Goal: Transaction & Acquisition: Book appointment/travel/reservation

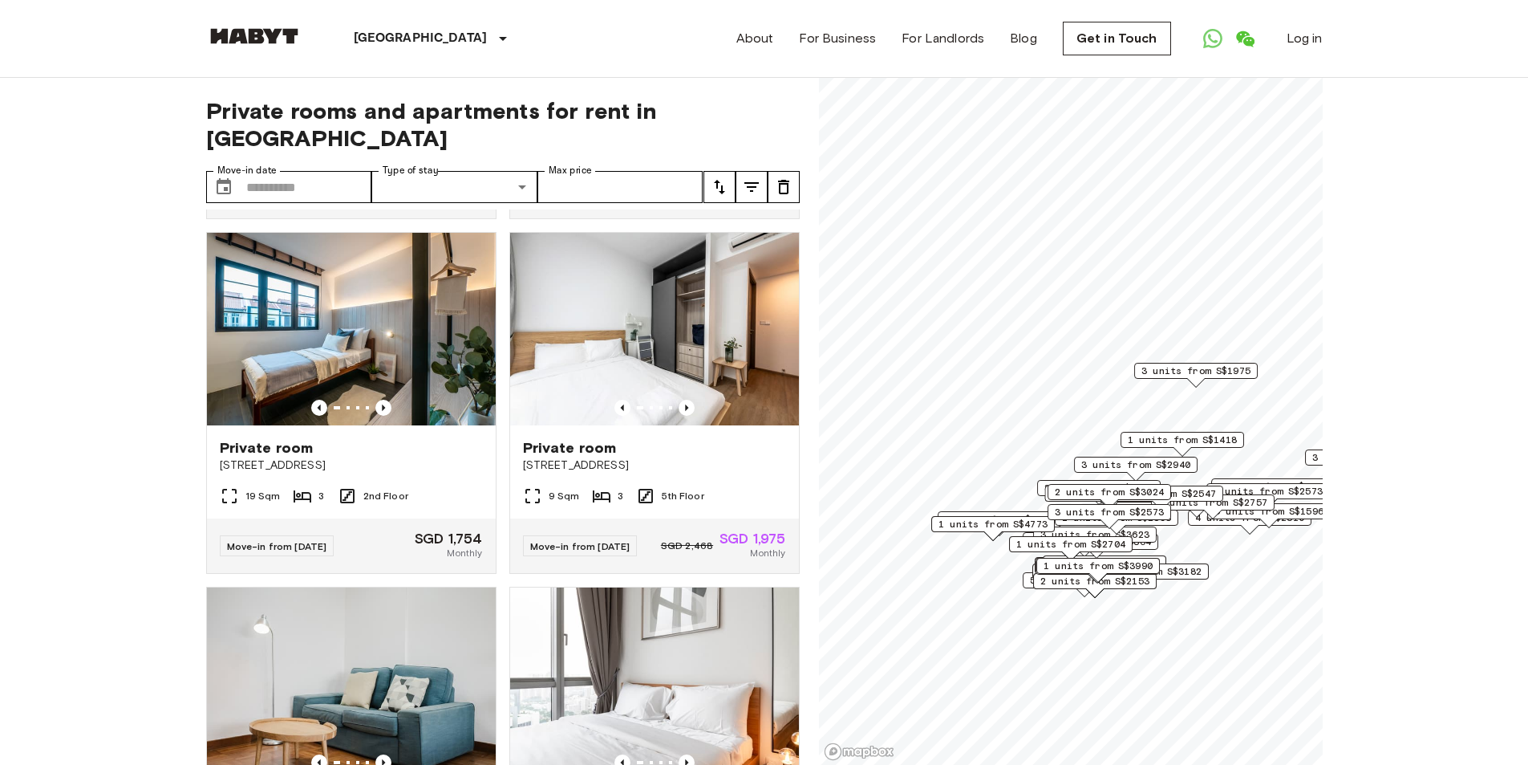
scroll to position [722, 0]
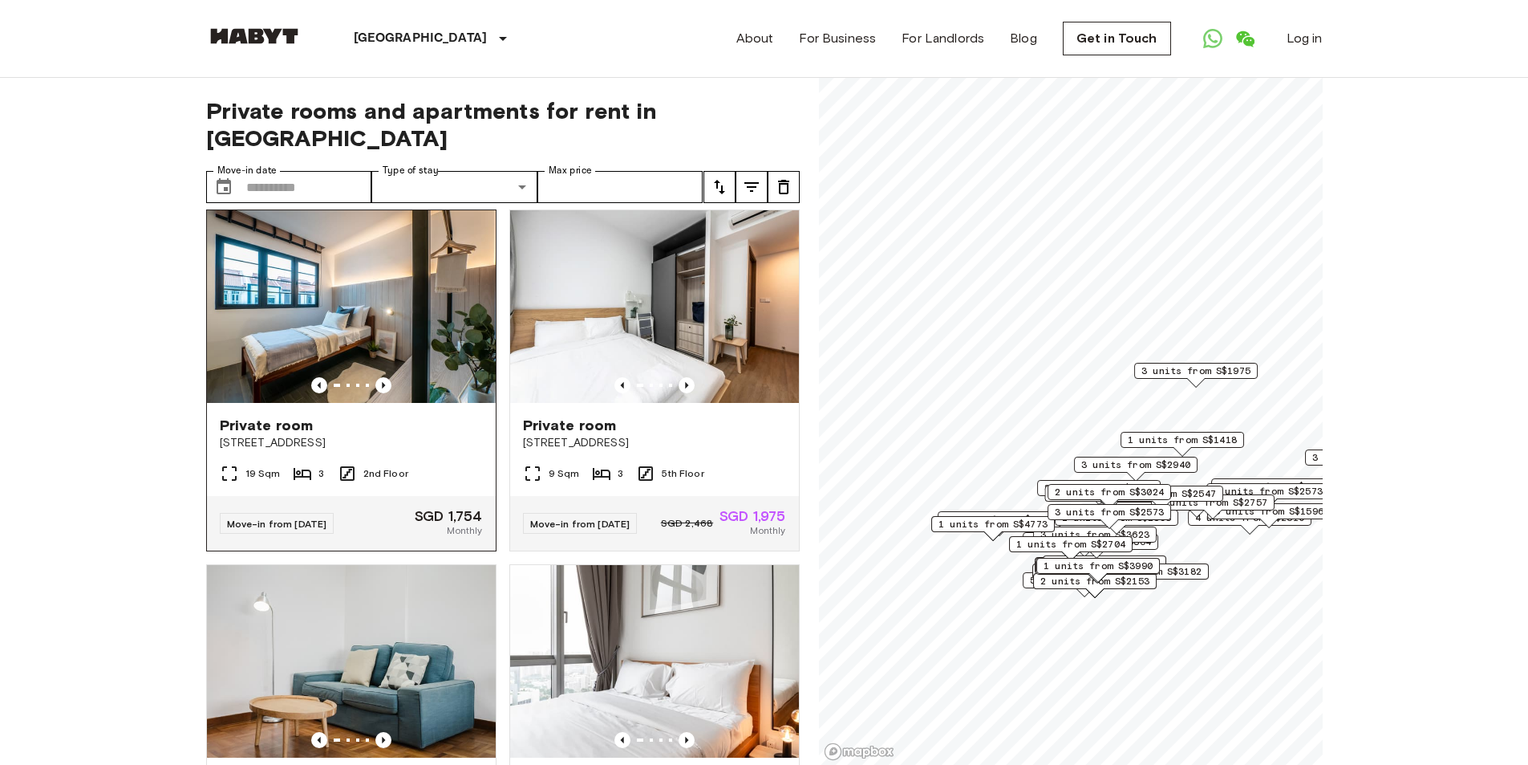
click at [323, 290] on img at bounding box center [351, 306] width 289 height 193
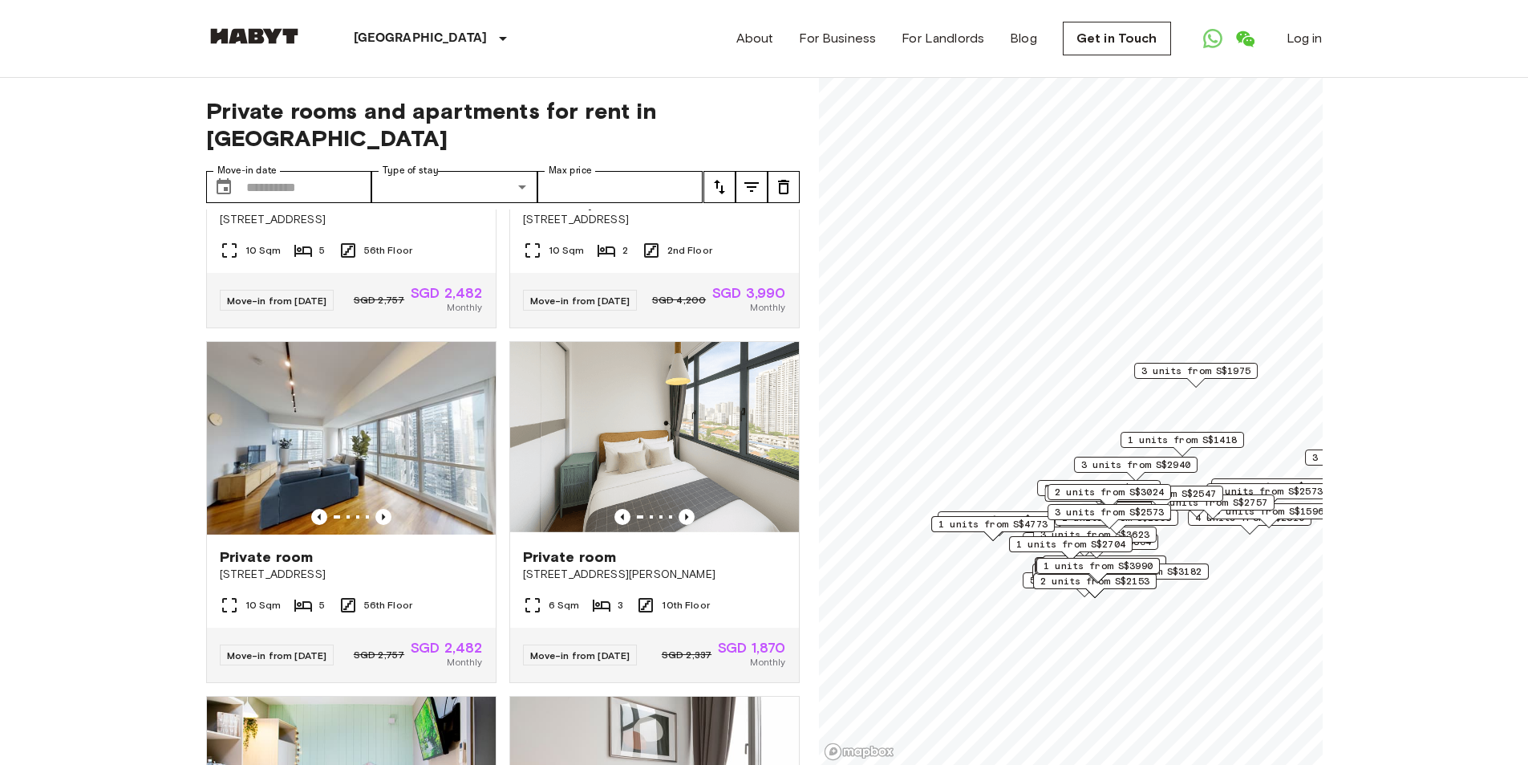
scroll to position [3188, 0]
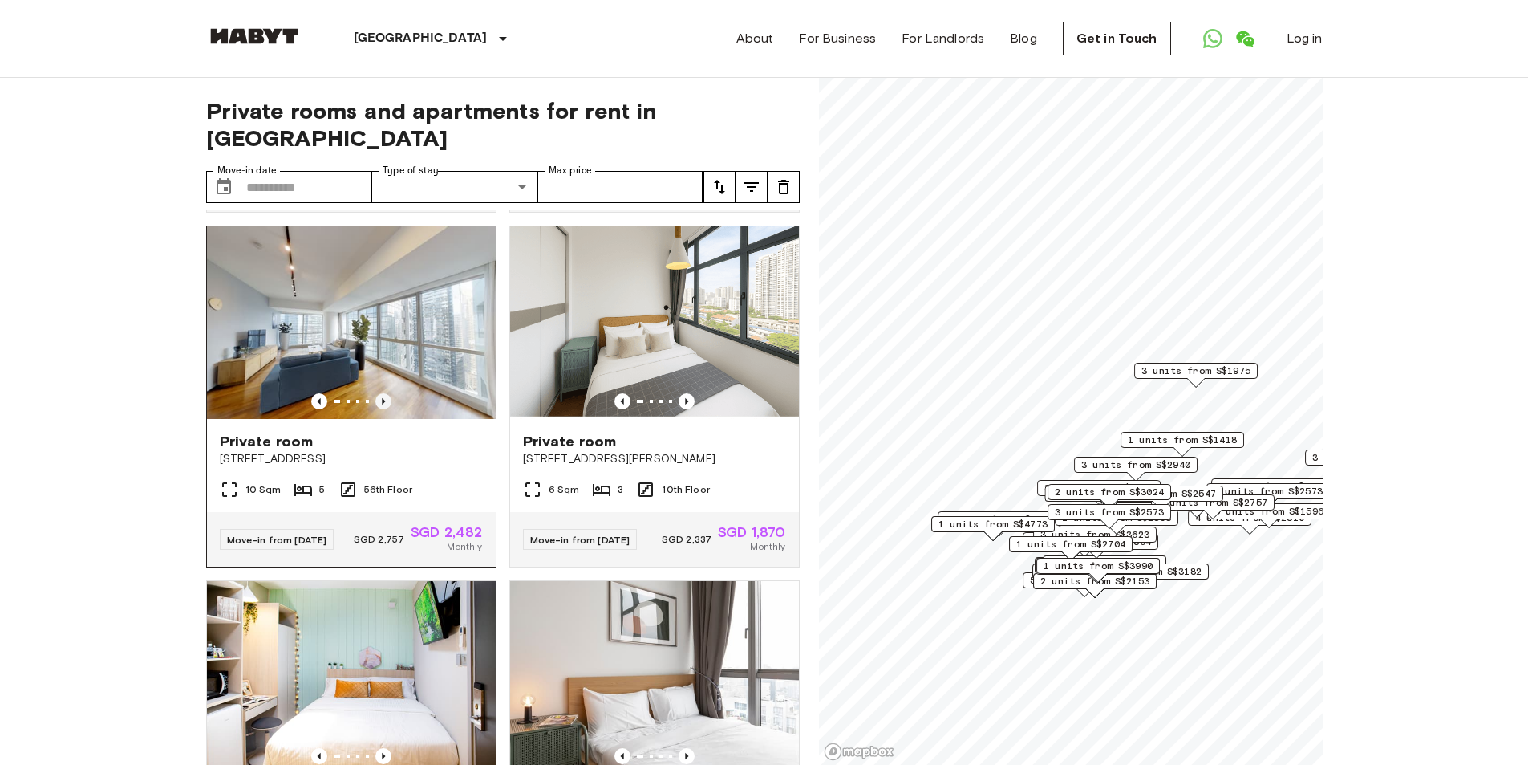
click at [385, 409] on icon "Previous image" at bounding box center [383, 401] width 16 height 16
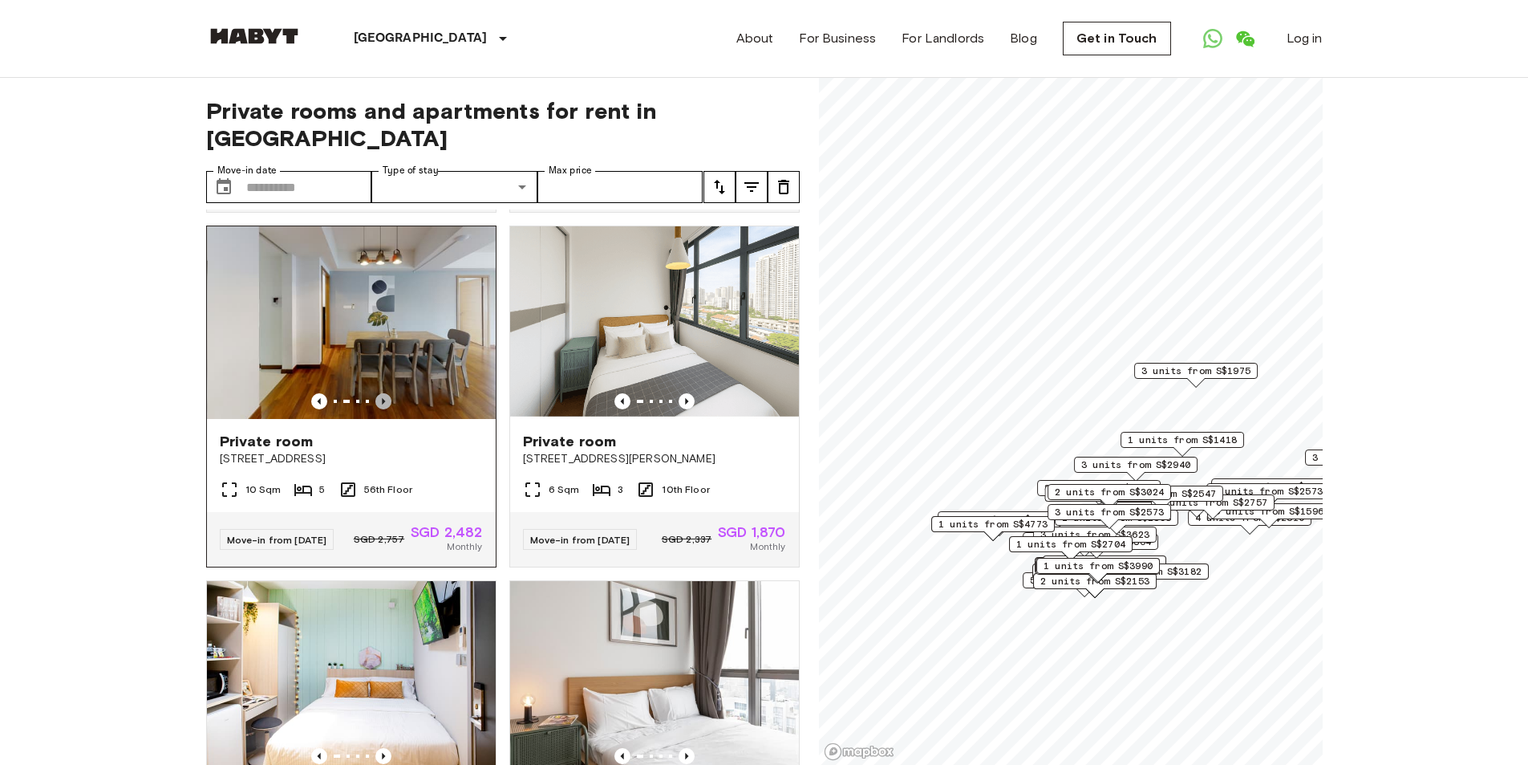
click at [385, 409] on icon "Previous image" at bounding box center [383, 401] width 16 height 16
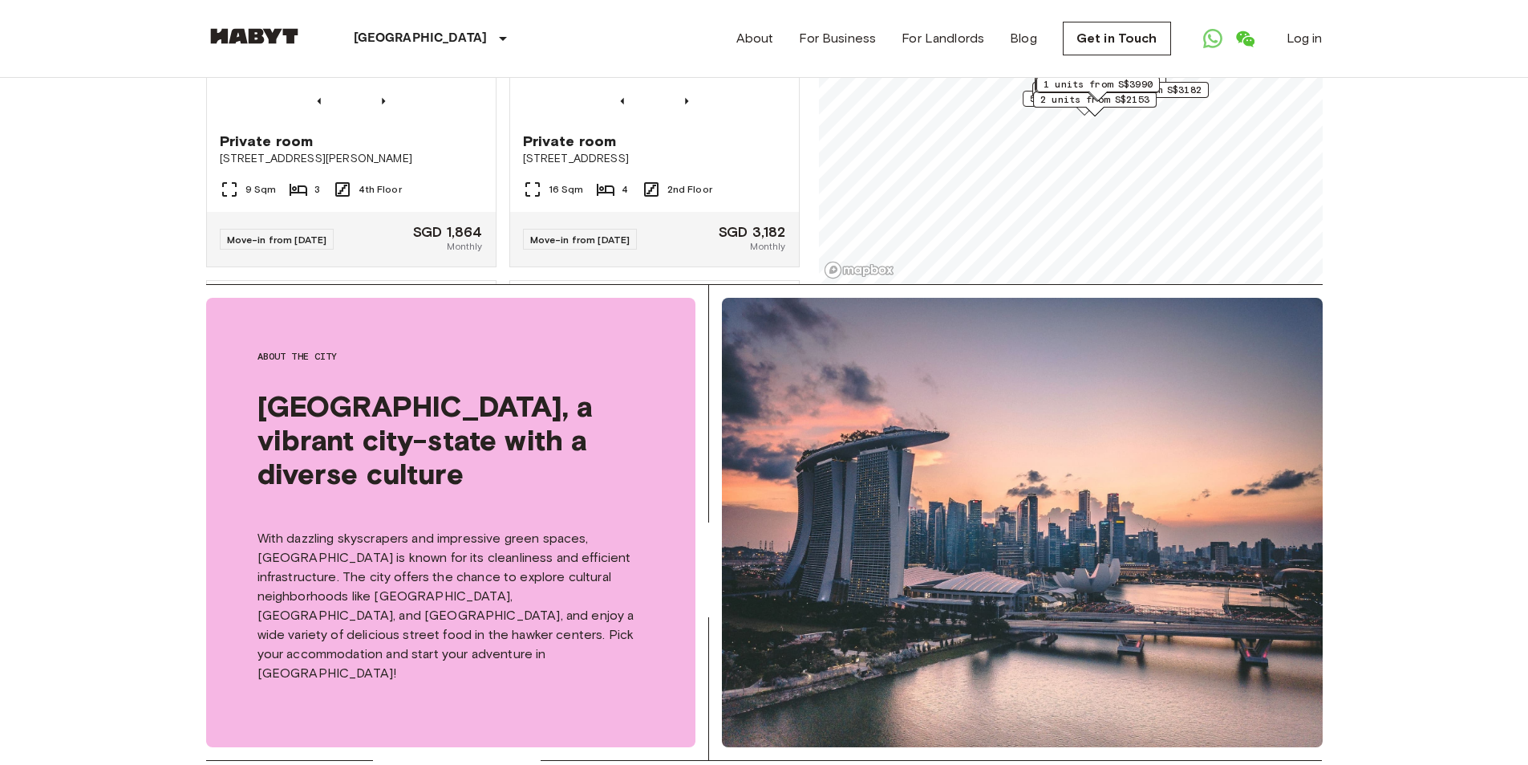
scroll to position [13396, 0]
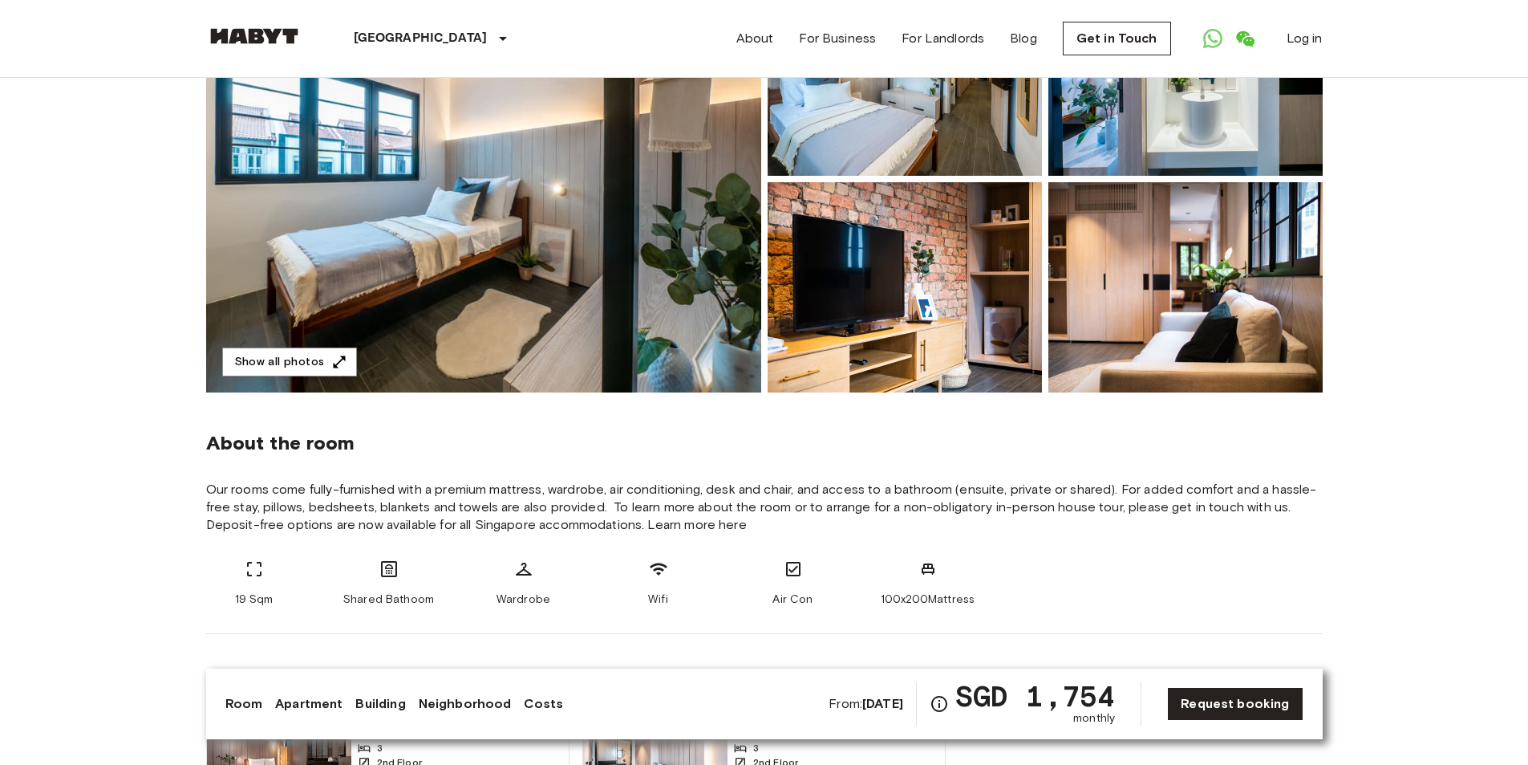
click at [459, 283] on img at bounding box center [483, 179] width 555 height 427
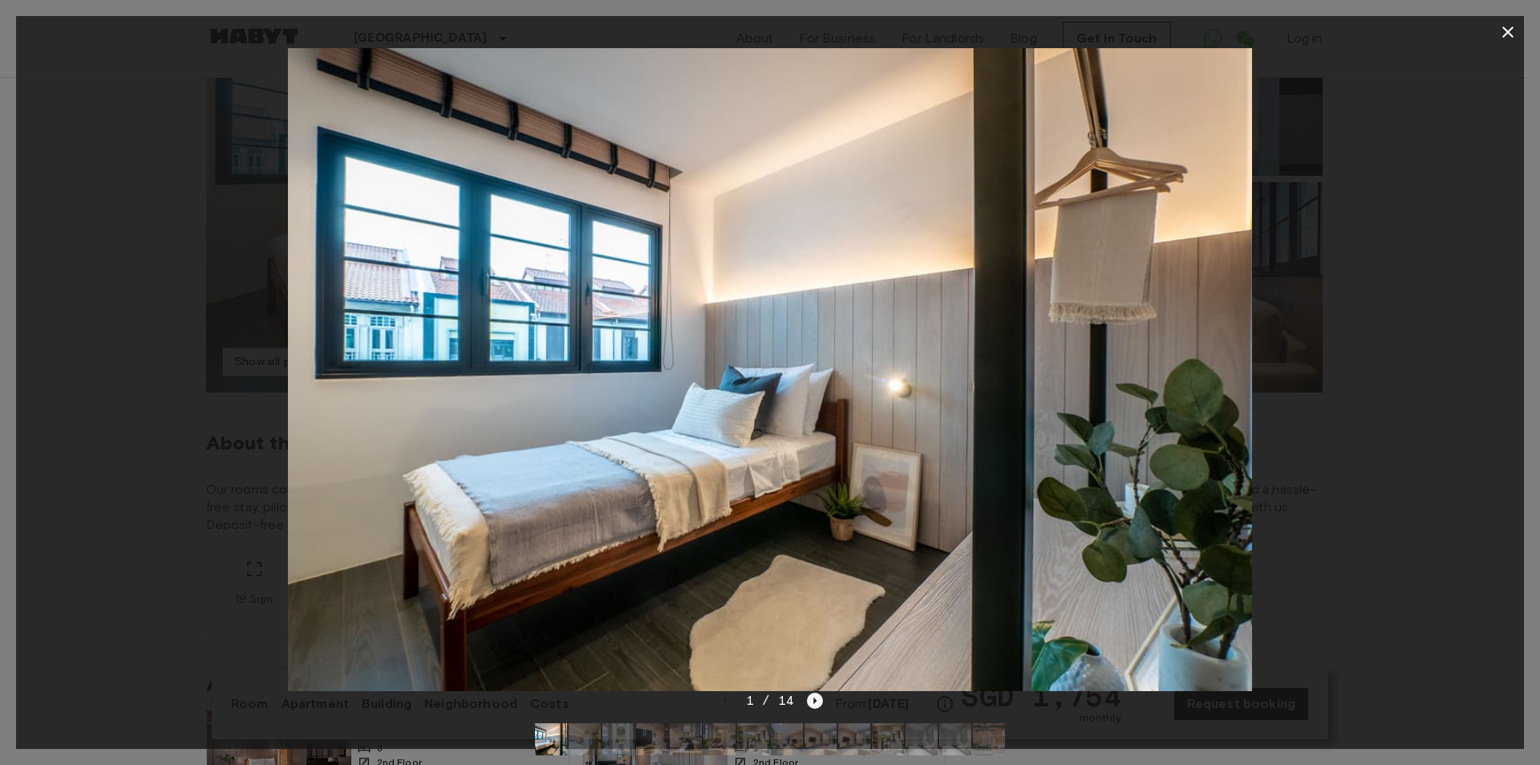
click at [814, 702] on icon "Next image" at bounding box center [815, 700] width 3 height 6
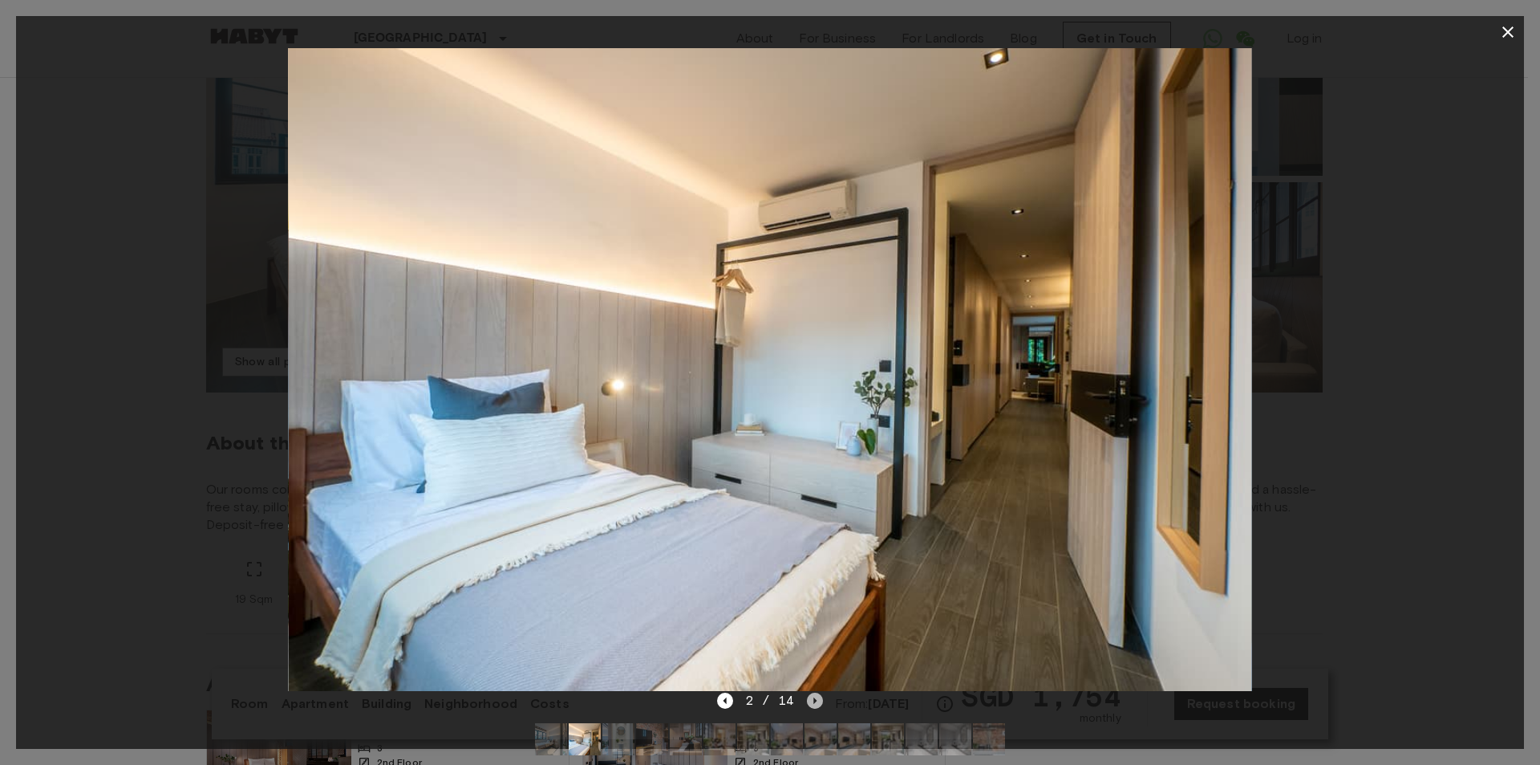
click at [814, 700] on icon "Next image" at bounding box center [815, 700] width 3 height 6
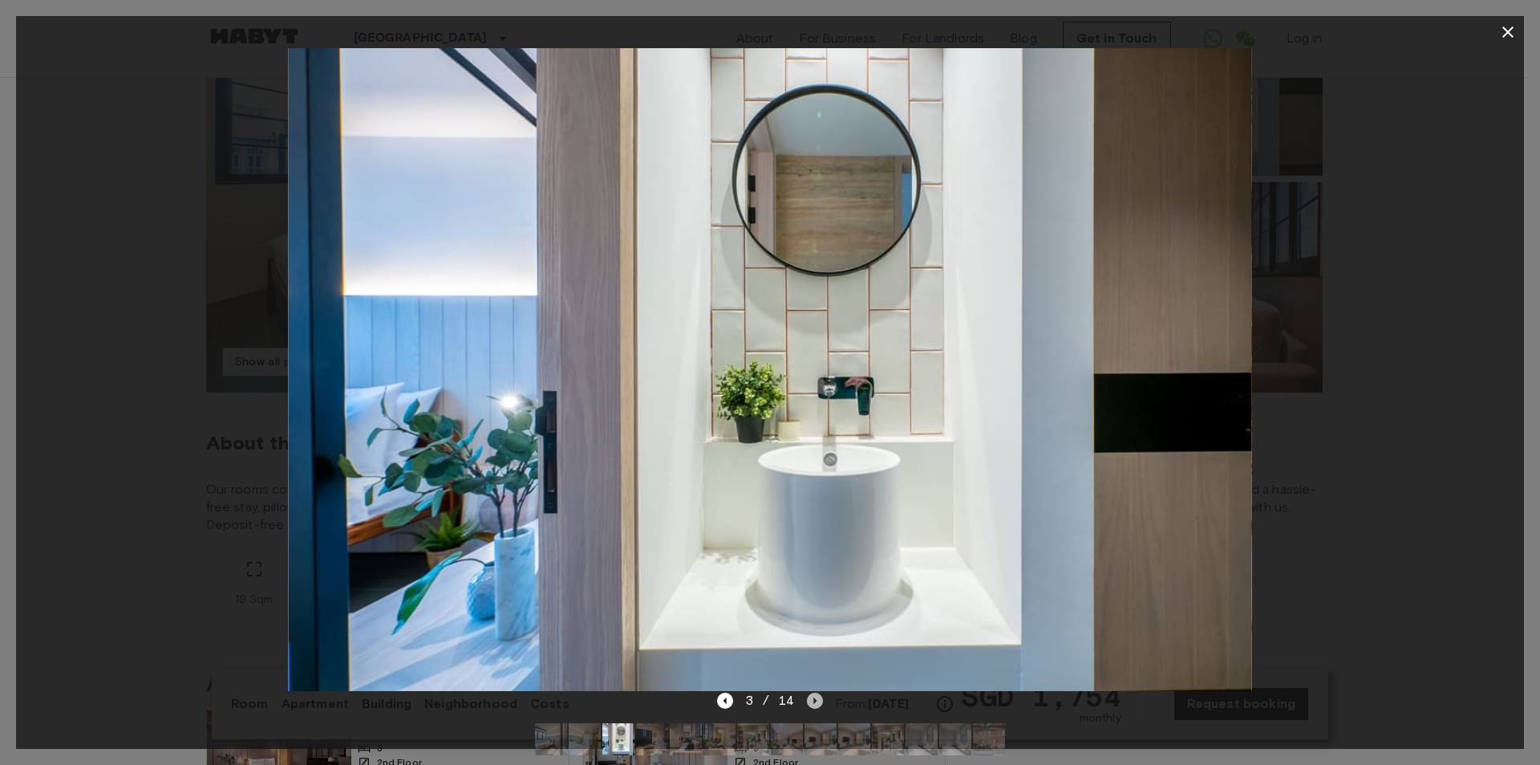
click at [814, 700] on icon "Next image" at bounding box center [815, 700] width 3 height 6
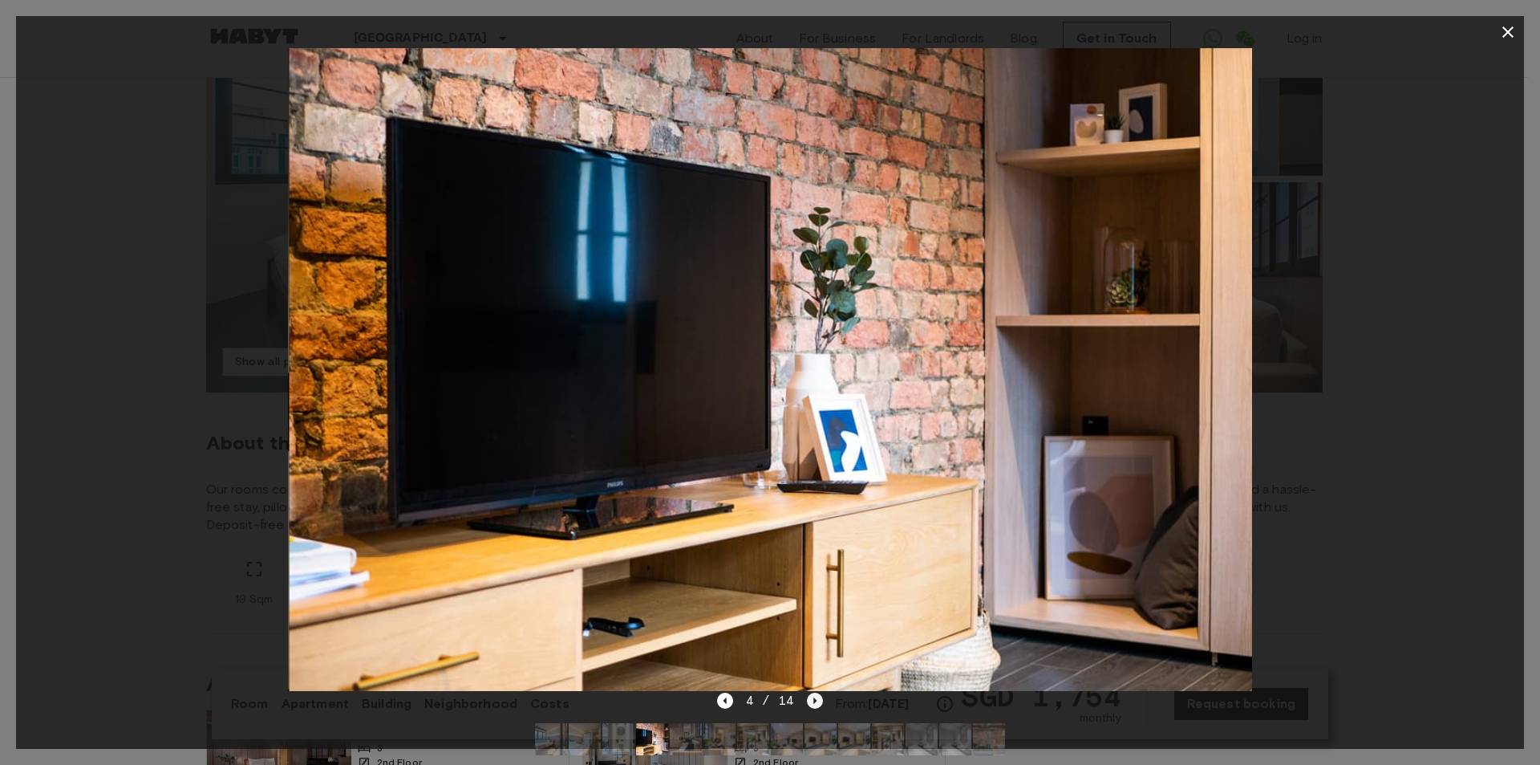
click at [814, 700] on icon "Next image" at bounding box center [815, 700] width 3 height 6
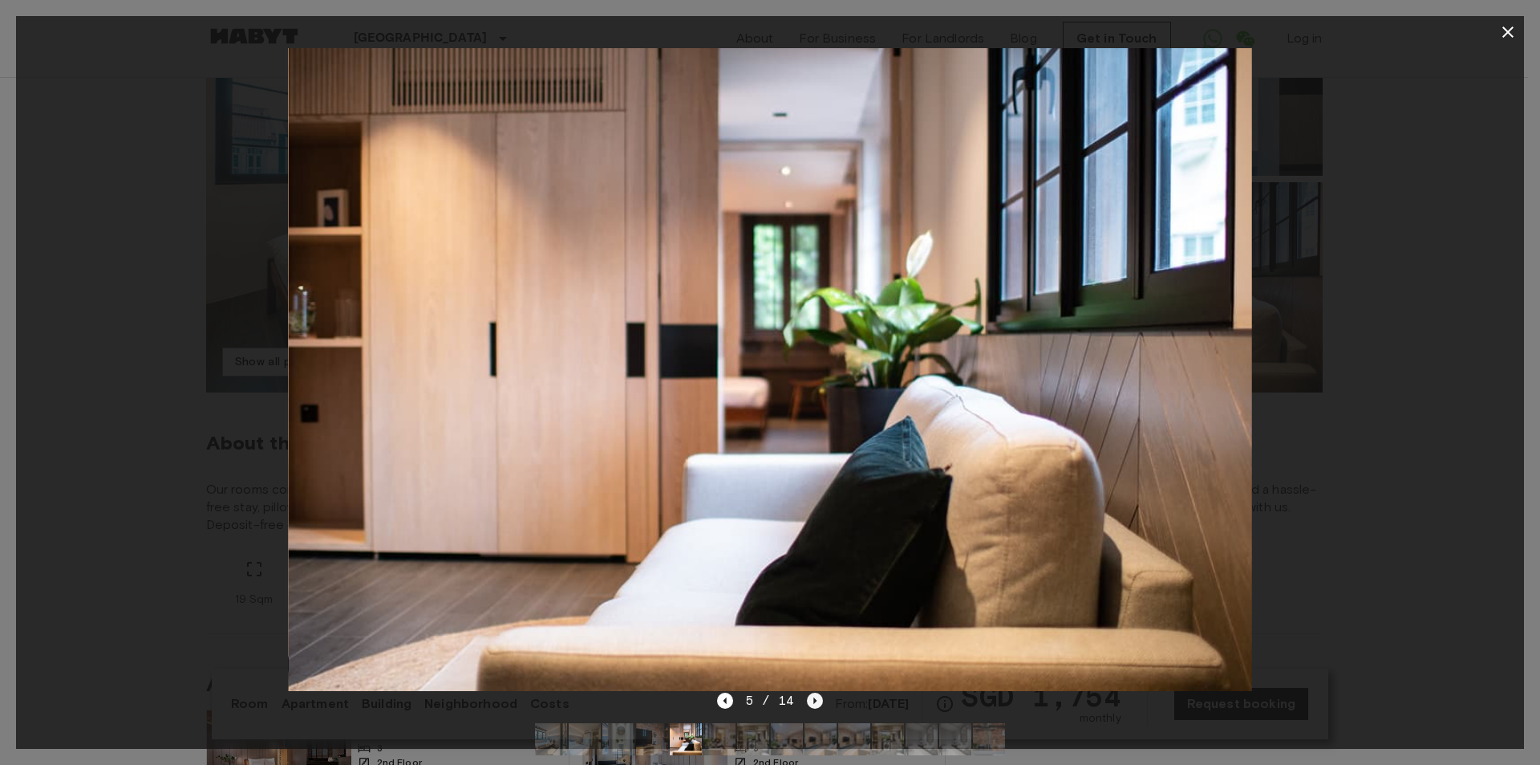
click at [814, 700] on icon "Next image" at bounding box center [815, 700] width 3 height 6
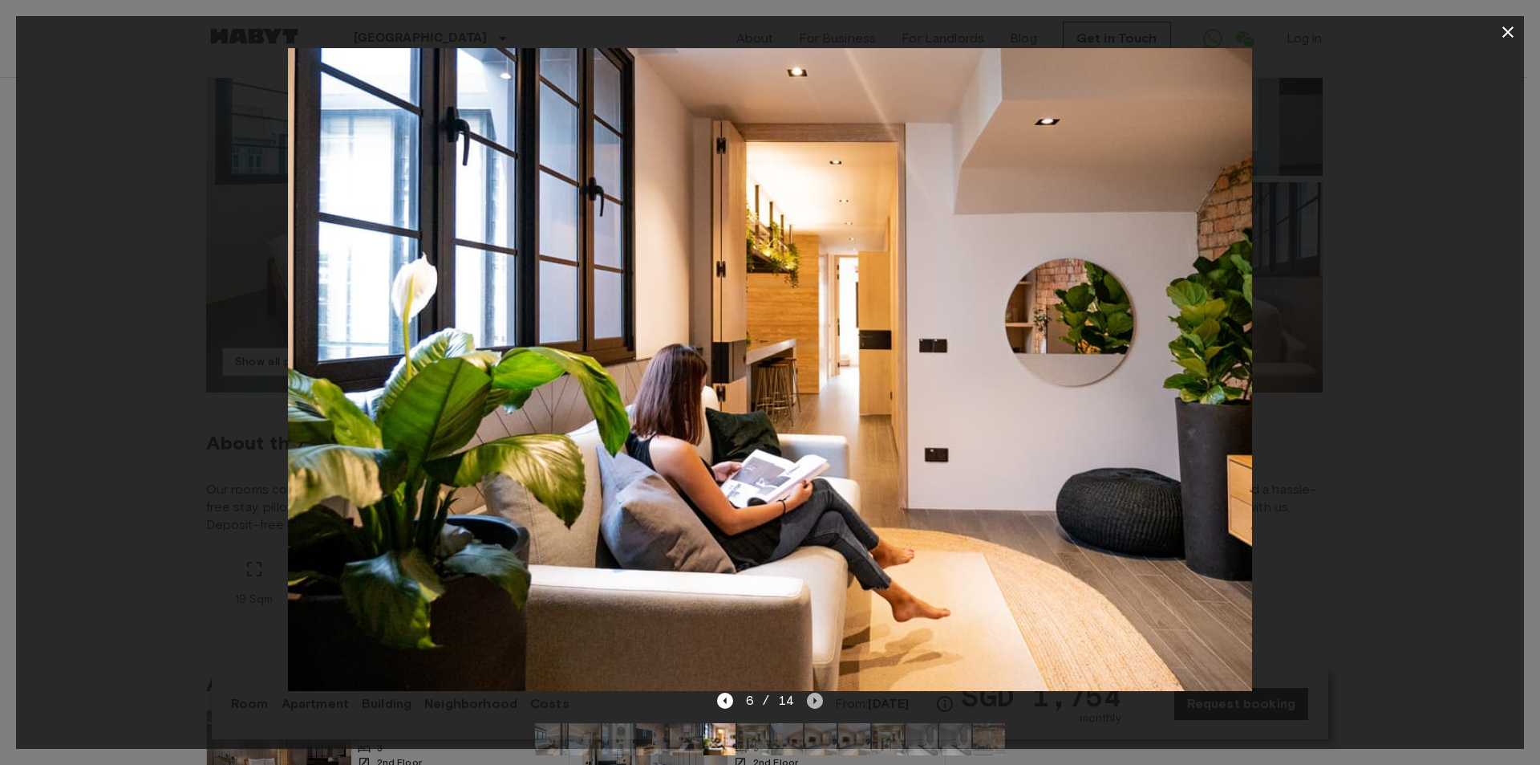
click at [814, 700] on icon "Next image" at bounding box center [815, 700] width 3 height 6
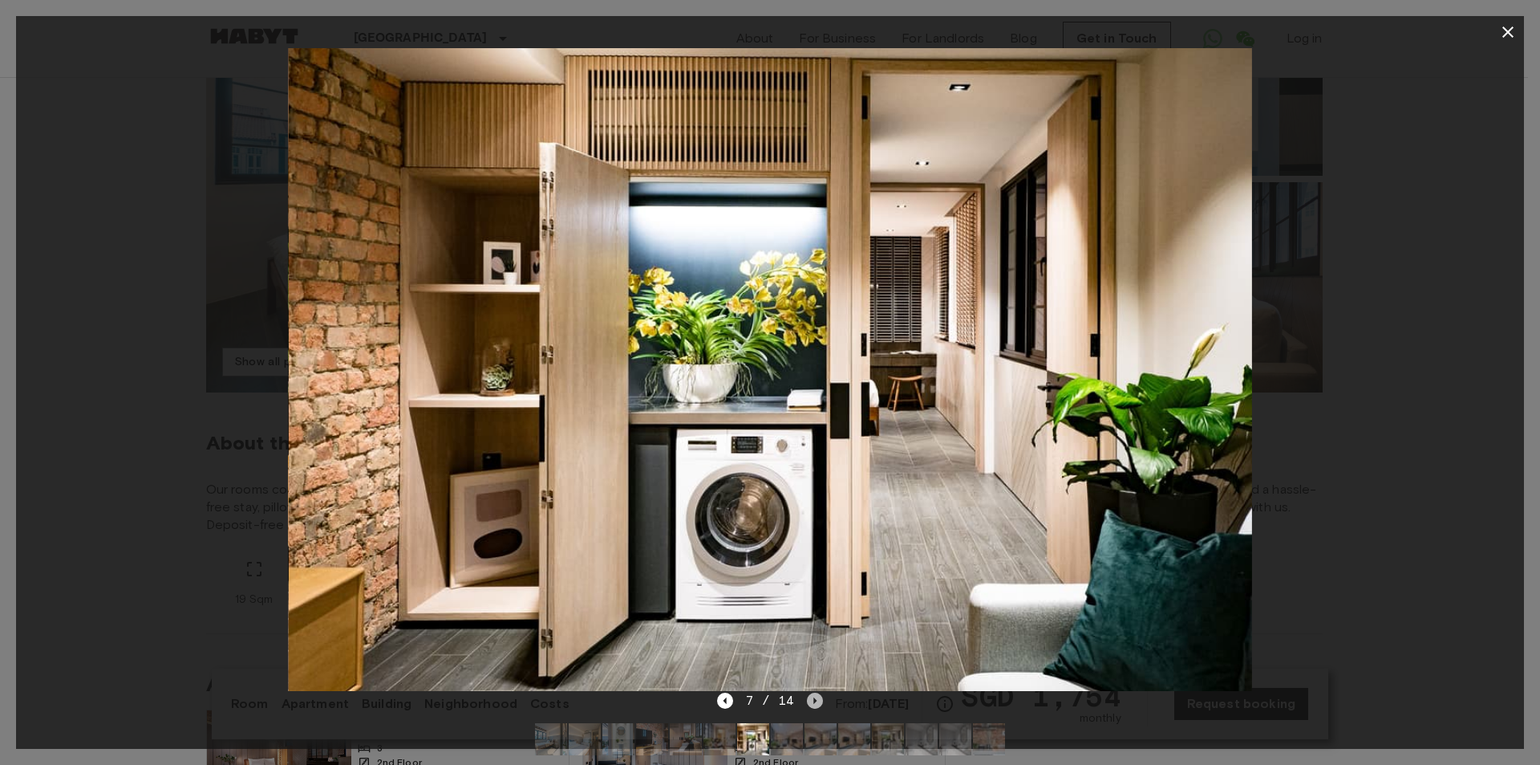
click at [814, 700] on icon "Next image" at bounding box center [815, 700] width 3 height 6
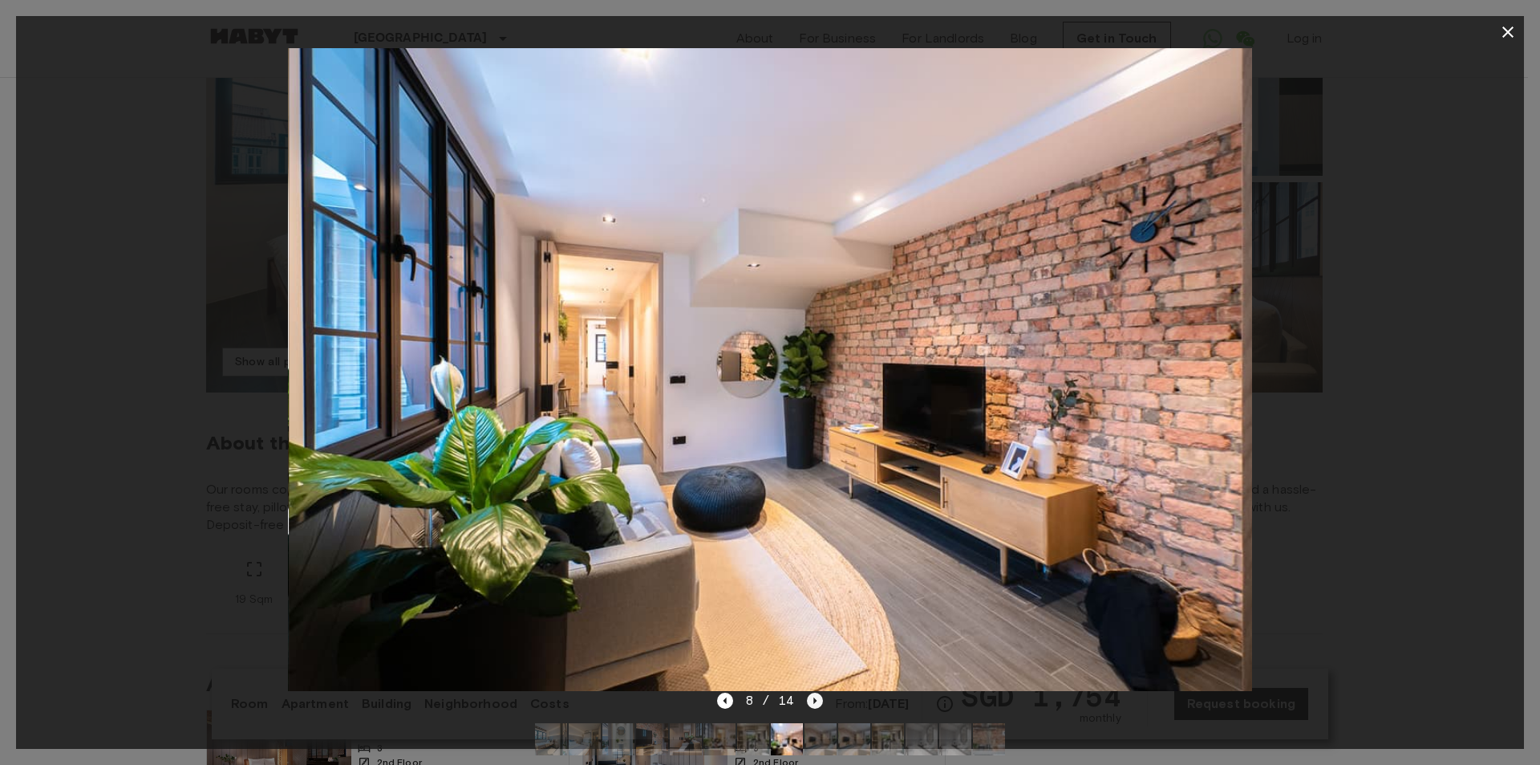
click at [814, 700] on icon "Next image" at bounding box center [815, 700] width 3 height 6
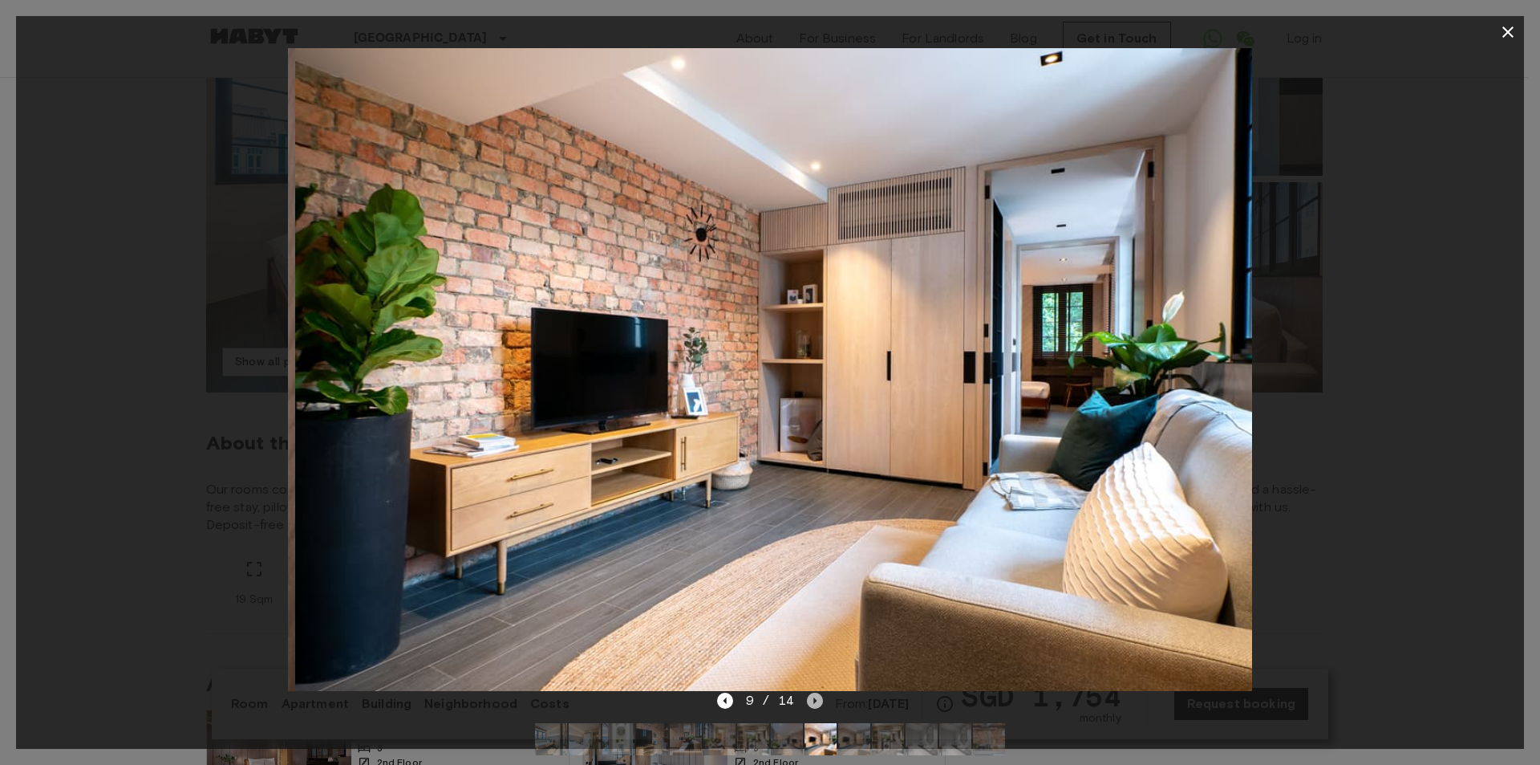
click at [814, 700] on icon "Next image" at bounding box center [815, 700] width 3 height 6
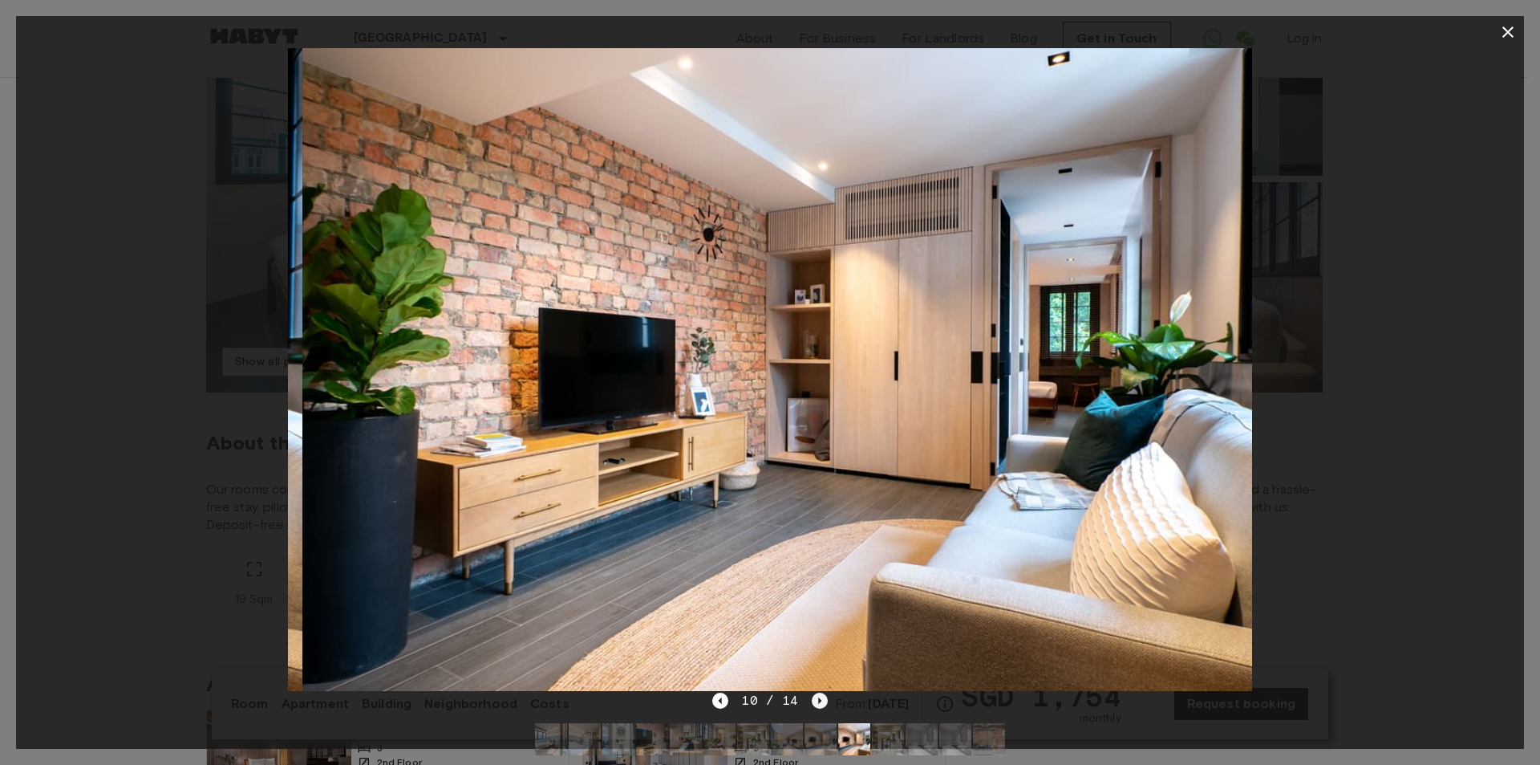
click at [813, 700] on icon "Next image" at bounding box center [820, 700] width 16 height 16
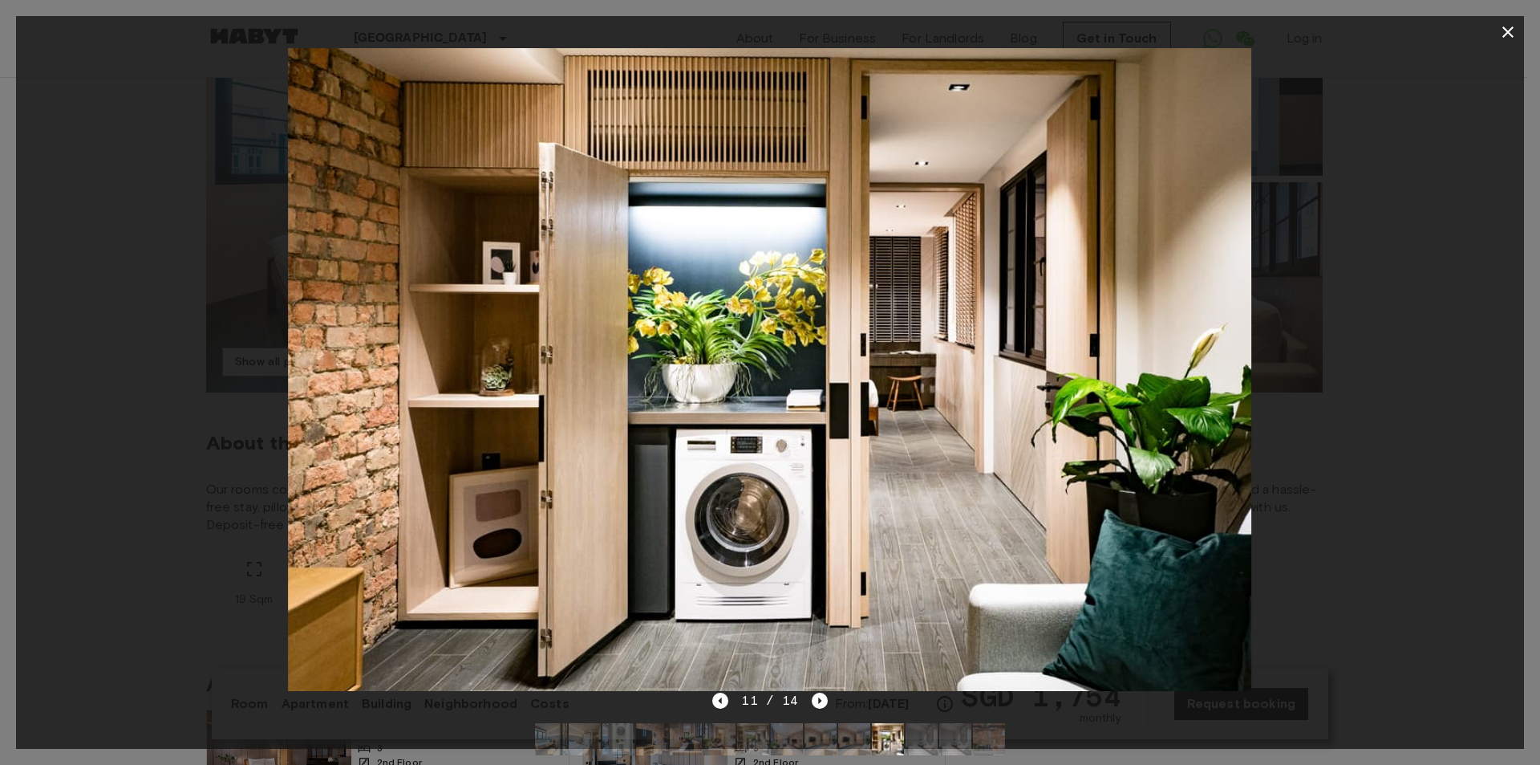
click at [1510, 30] on icon "button" at bounding box center [1508, 31] width 11 height 11
